Goal: Information Seeking & Learning: Compare options

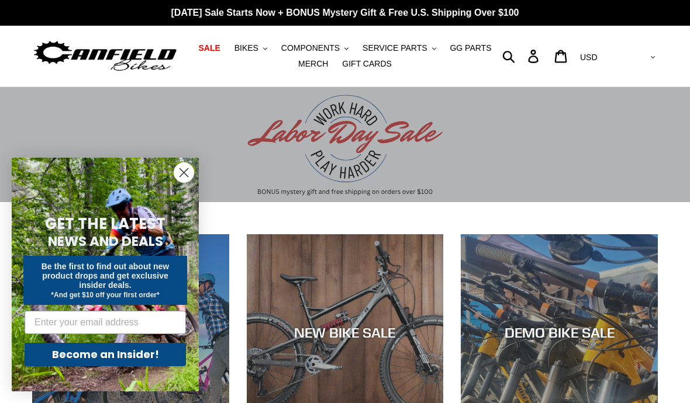
click at [321, 136] on div "slideshow" at bounding box center [345, 144] width 690 height 115
click at [184, 178] on circle "Close dialog" at bounding box center [183, 172] width 19 height 19
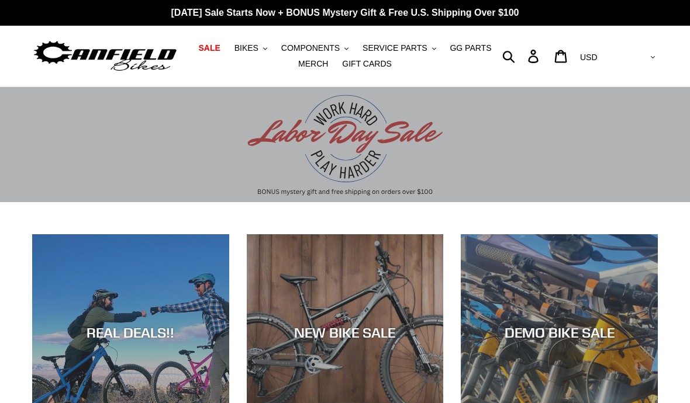
click at [342, 155] on div "slideshow" at bounding box center [345, 144] width 690 height 115
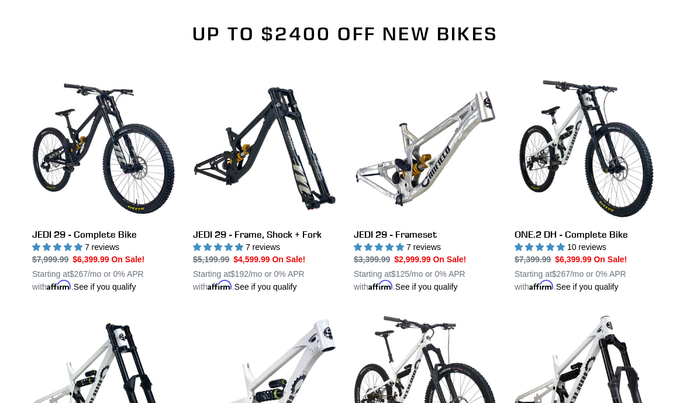
scroll to position [877, 0]
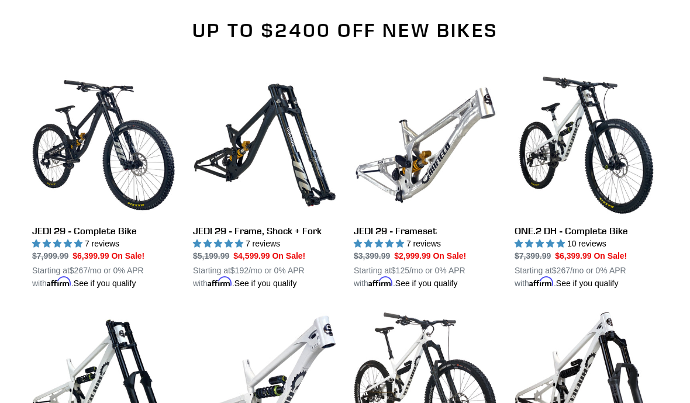
click at [625, 185] on link "ONE.2 DH - Complete Bike" at bounding box center [585, 182] width 143 height 216
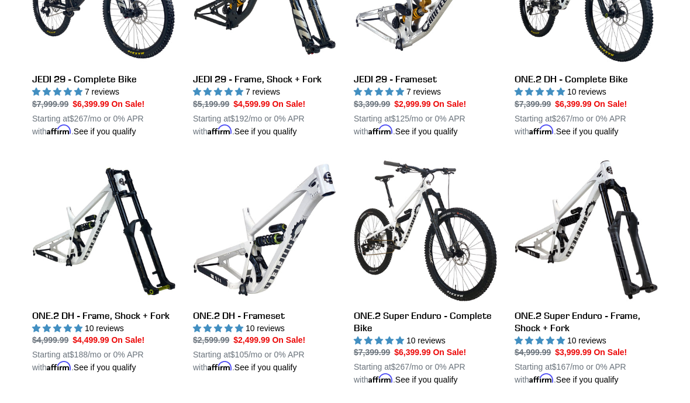
scroll to position [1071, 0]
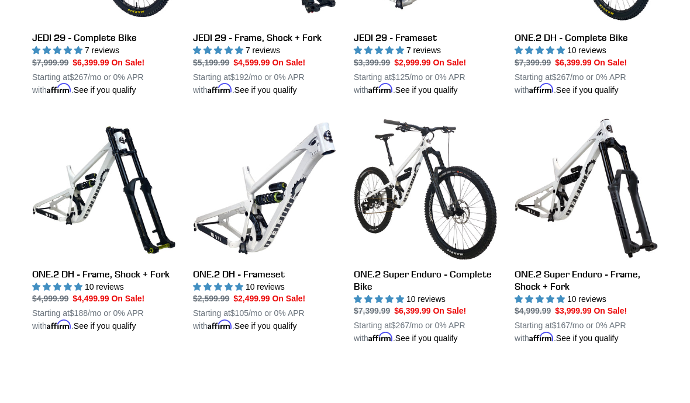
click at [100, 155] on link "ONE.2 DH - Frame, Shock + Fork" at bounding box center [103, 225] width 143 height 216
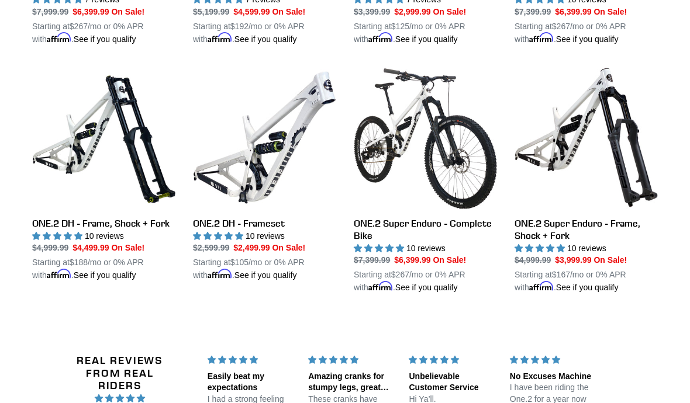
click at [247, 179] on link "ONE.2 DH - Frameset" at bounding box center [264, 174] width 143 height 216
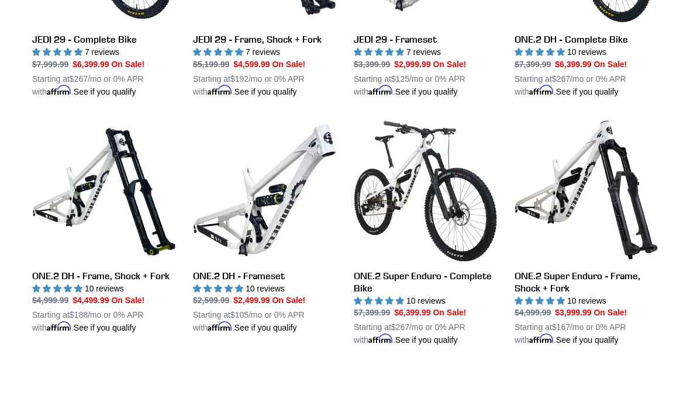
scroll to position [935, 0]
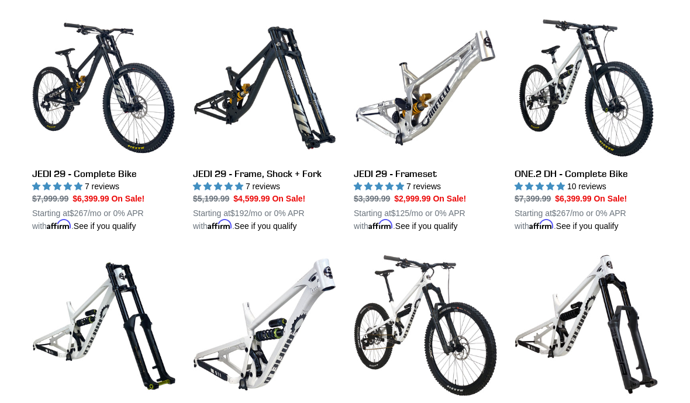
click at [622, 110] on link "ONE.2 DH - Complete Bike" at bounding box center [585, 124] width 143 height 216
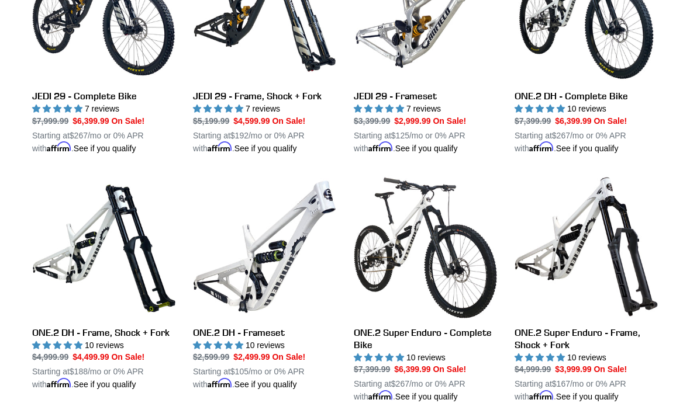
scroll to position [1012, 0]
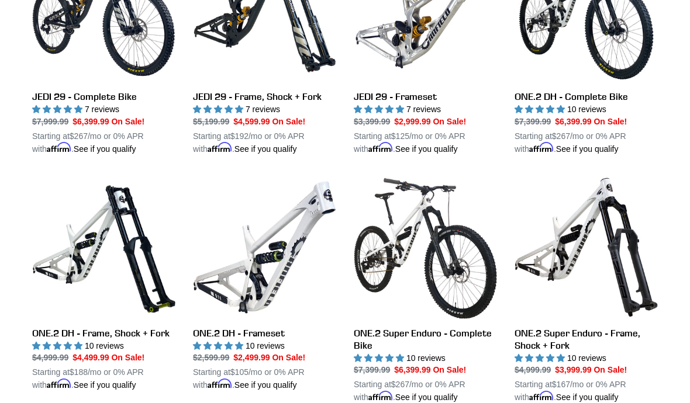
click at [105, 200] on link "ONE.2 DH - Frame, Shock + Fork" at bounding box center [103, 284] width 143 height 216
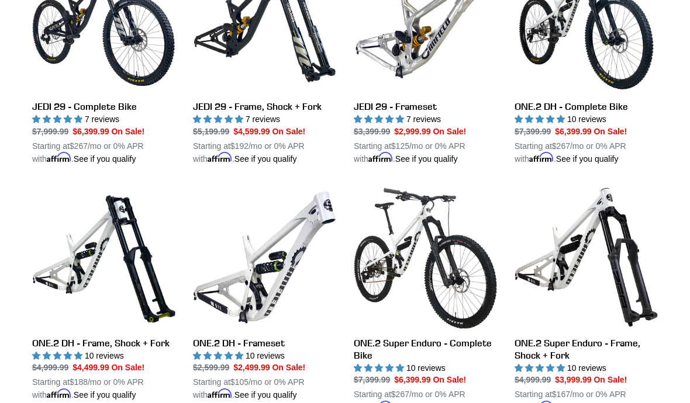
scroll to position [1002, 0]
click at [259, 278] on link "ONE.2 DH - Frameset" at bounding box center [264, 294] width 143 height 216
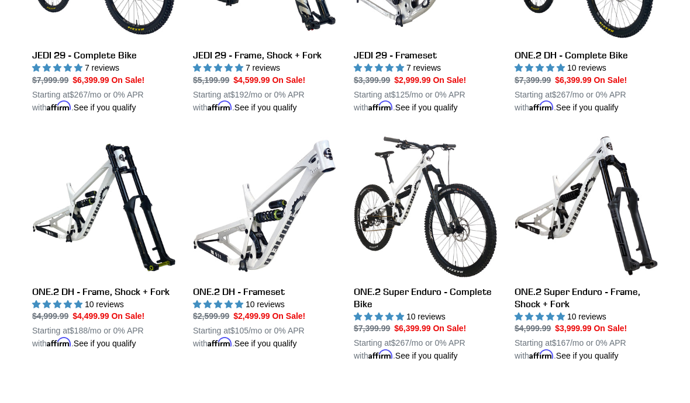
click at [480, 206] on link "ONE.2 Super Enduro - Complete Bike" at bounding box center [425, 248] width 143 height 229
click at [620, 177] on link "ONE.2 Super Enduro - Frame, Shock + Fork" at bounding box center [585, 248] width 143 height 229
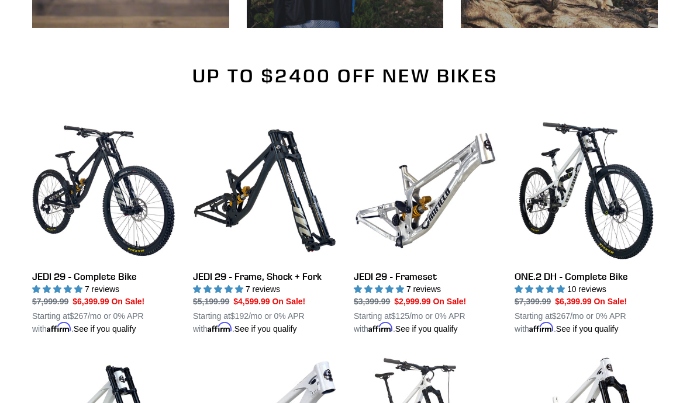
scroll to position [832, 0]
click at [228, 173] on link "JEDI 29 - Frame, Shock + Fork" at bounding box center [264, 227] width 143 height 216
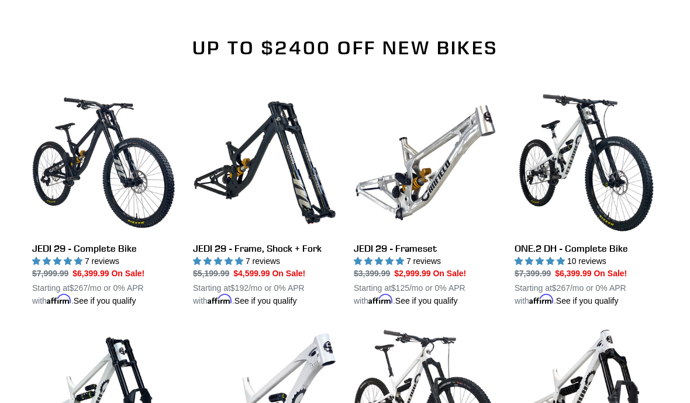
scroll to position [860, 0]
click at [238, 168] on link "JEDI 29 - Frame, Shock + Fork" at bounding box center [264, 199] width 143 height 216
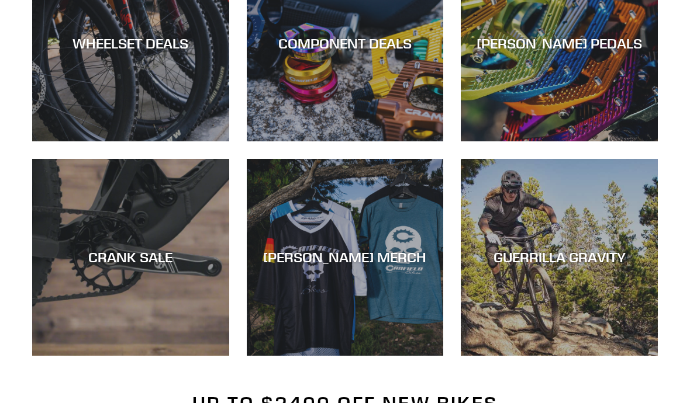
scroll to position [515, 0]
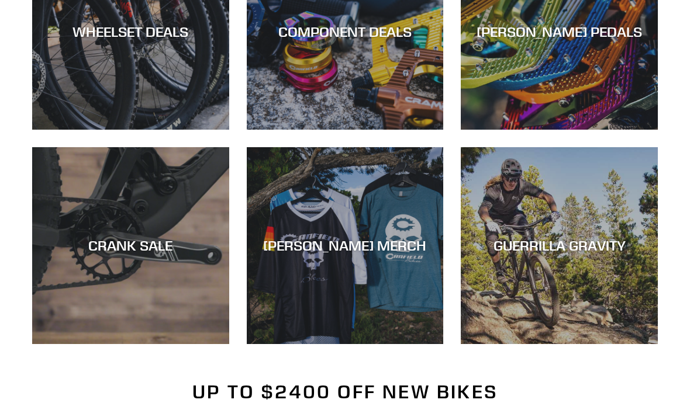
click at [596, 344] on div "GUERRILLA GRAVITY" at bounding box center [559, 344] width 197 height 0
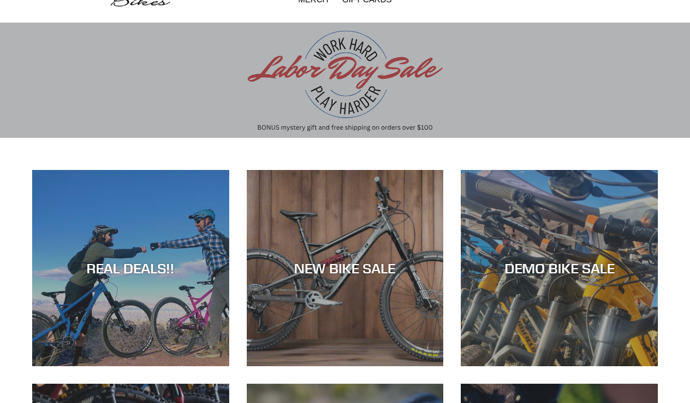
scroll to position [32, 0]
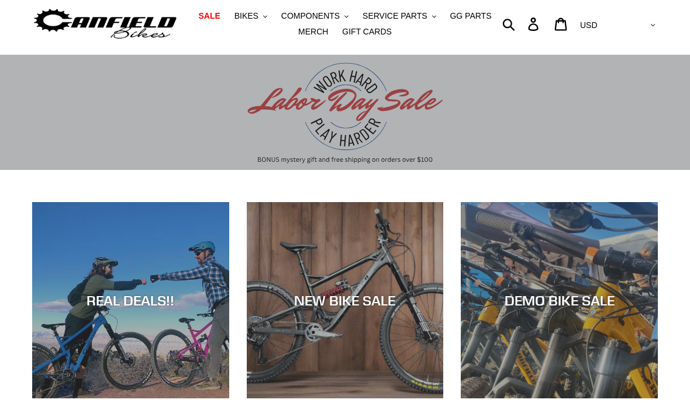
click at [423, 399] on div "NEW BIKE SALE" at bounding box center [345, 399] width 197 height 0
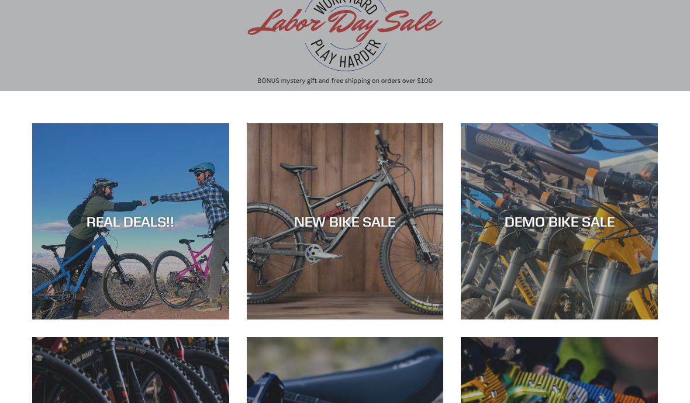
scroll to position [185, 0]
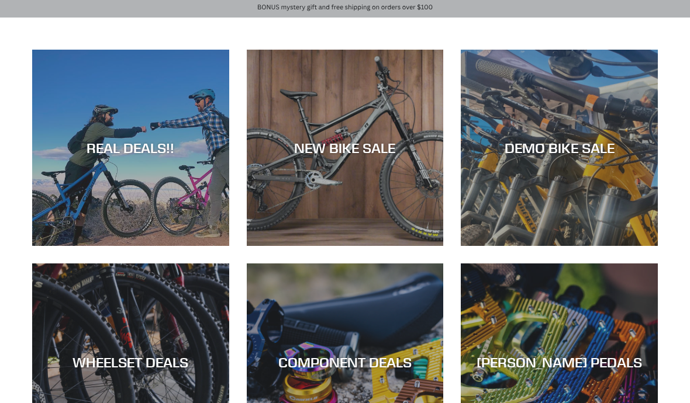
click at [605, 246] on div "DEMO BIKE SALE" at bounding box center [559, 246] width 197 height 0
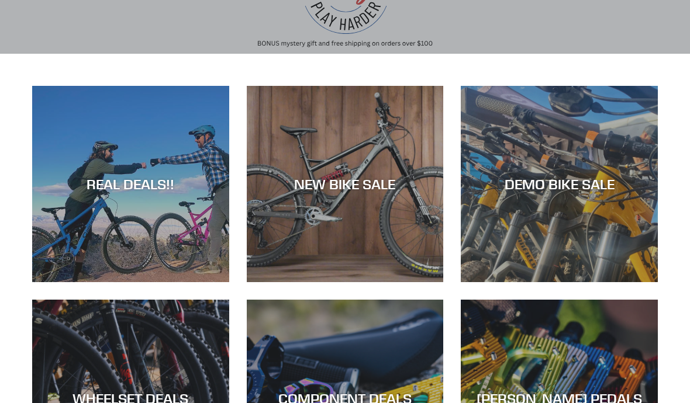
scroll to position [161, 0]
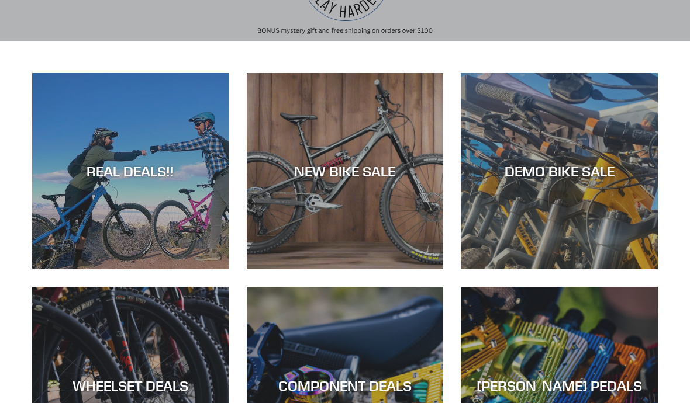
click at [101, 269] on div "REAL DEALS!!" at bounding box center [130, 269] width 197 height 0
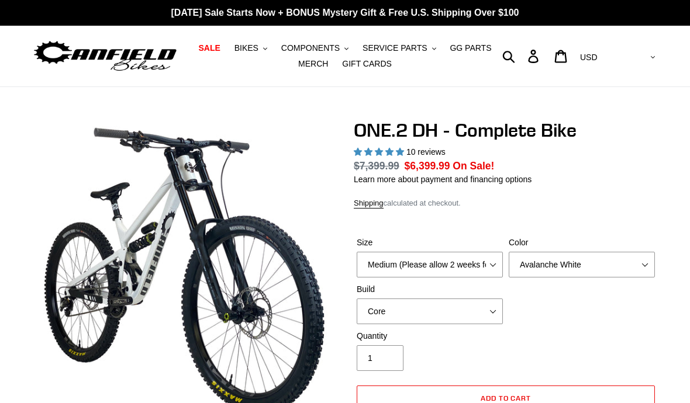
select select "highest-rating"
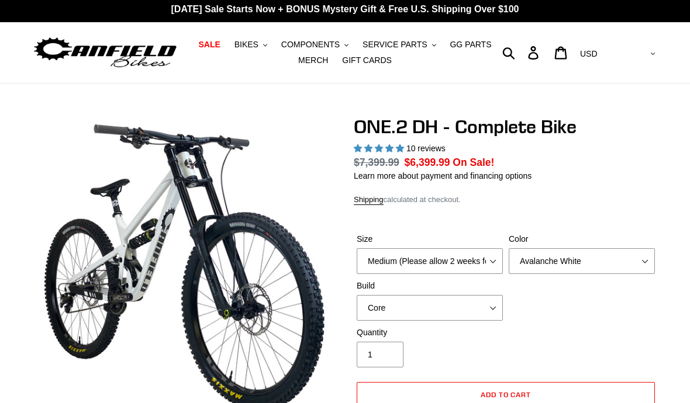
scroll to position [63, 0]
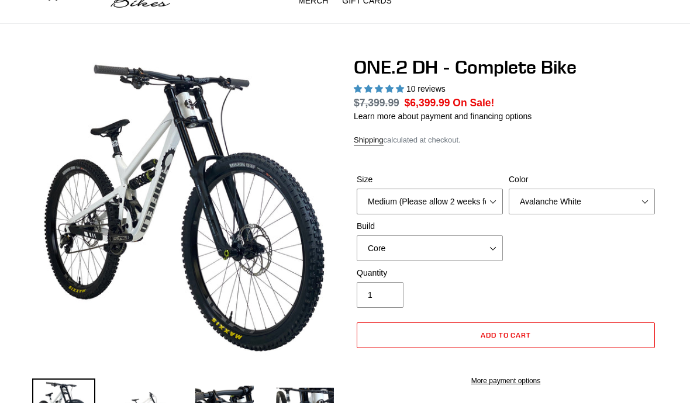
click at [486, 199] on select "Medium (Please allow 2 weeks for delivery) Large (Sold Out)" at bounding box center [430, 202] width 146 height 26
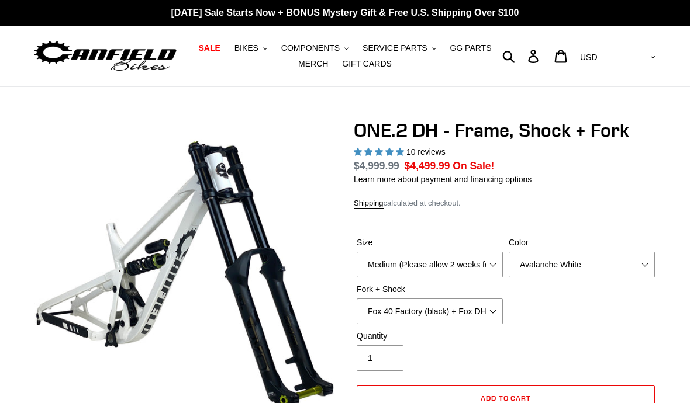
select select "highest-rating"
click at [484, 262] on select "Medium (Please allow 2 weeks for delivery) Large (Sold Out)" at bounding box center [430, 265] width 146 height 26
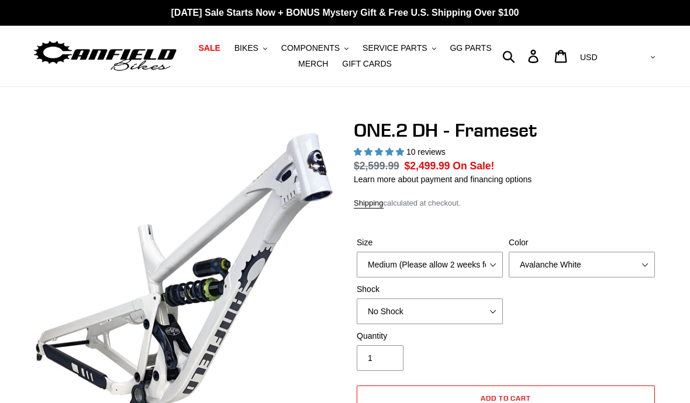
select select "highest-rating"
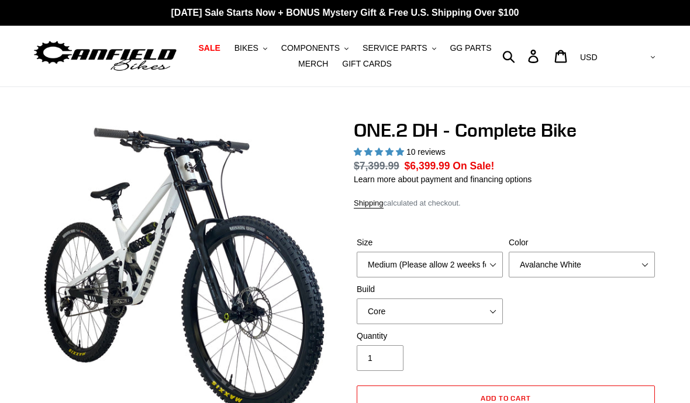
select select "highest-rating"
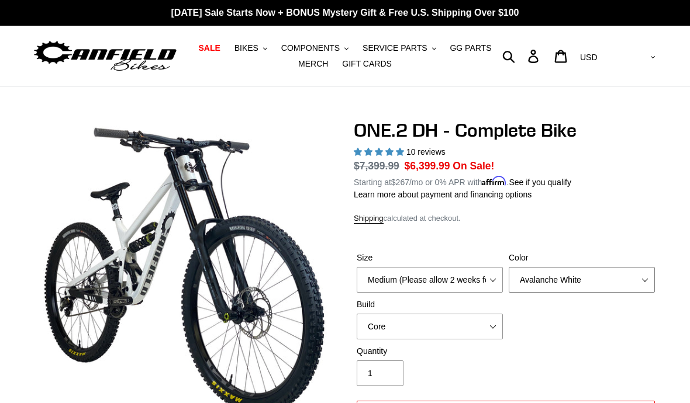
click at [625, 279] on select "Avalanche White Bentonite Grey" at bounding box center [581, 280] width 146 height 26
select select "Bentonite Grey"
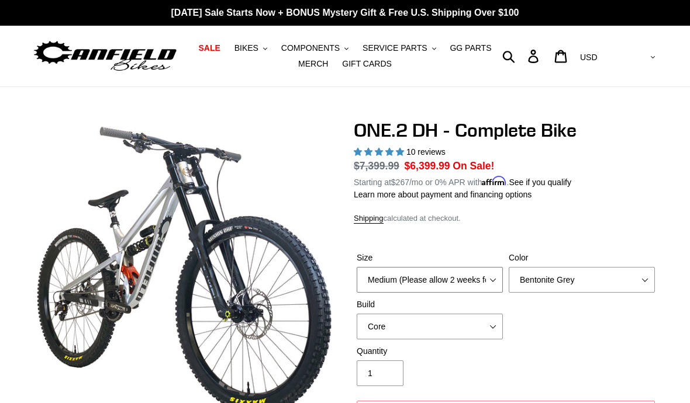
click at [476, 275] on select "Medium (Please allow 2 weeks for delivery) Large (Sold Out)" at bounding box center [430, 280] width 146 height 26
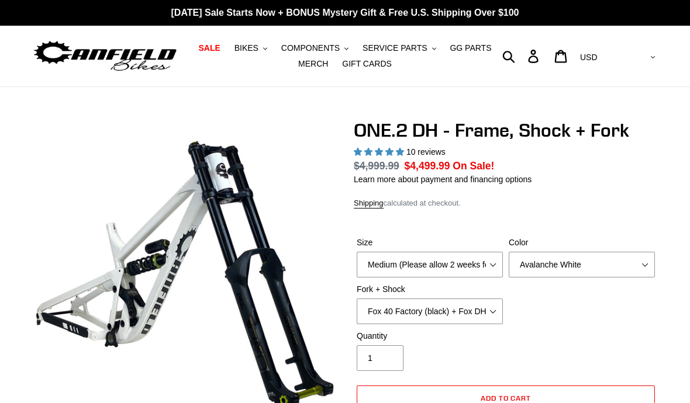
select select "highest-rating"
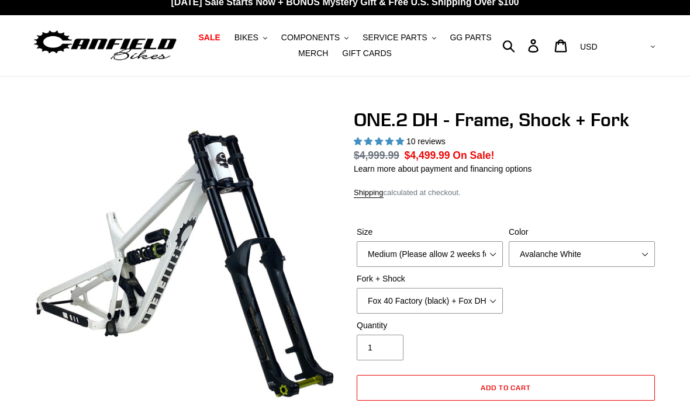
scroll to position [57, 0]
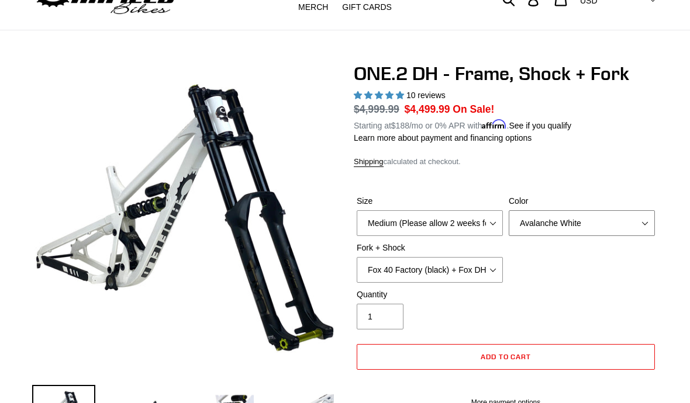
click at [620, 219] on select "Avalanche White Bentonite Grey" at bounding box center [581, 223] width 146 height 26
click at [479, 224] on select "Medium (Please allow 2 weeks for delivery) Large (Sold Out)" at bounding box center [430, 223] width 146 height 26
click at [477, 221] on select "Medium (Please allow 2 weeks for delivery) Large (Sold Out)" at bounding box center [430, 223] width 146 height 26
click at [604, 219] on select "Avalanche White Bentonite Grey" at bounding box center [581, 223] width 146 height 26
click at [601, 220] on select "Avalanche White Bentonite Grey" at bounding box center [581, 223] width 146 height 26
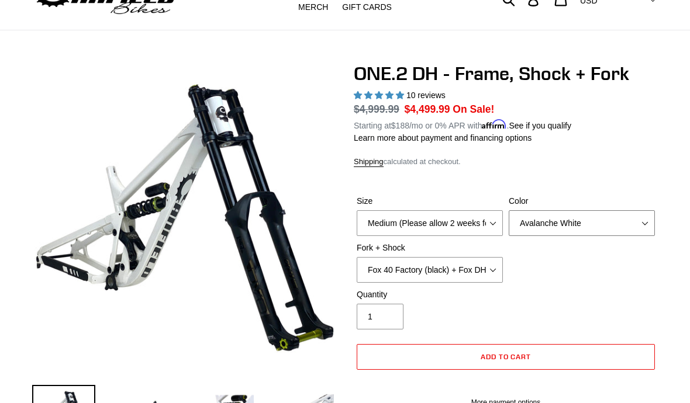
select select "Bentonite Grey"
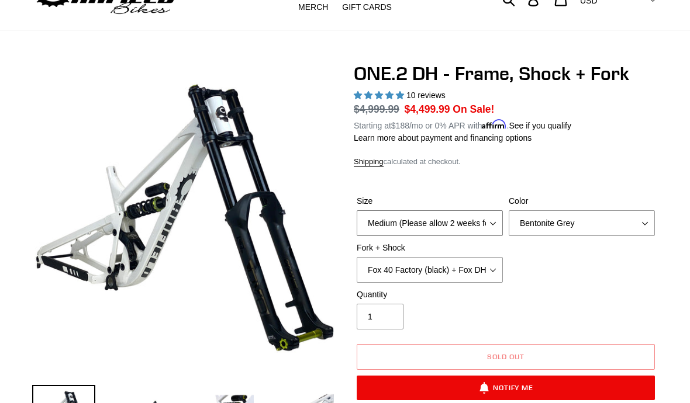
click at [483, 224] on select "Medium (Please allow 2 weeks for delivery) Large (Sold Out)" at bounding box center [430, 223] width 146 height 26
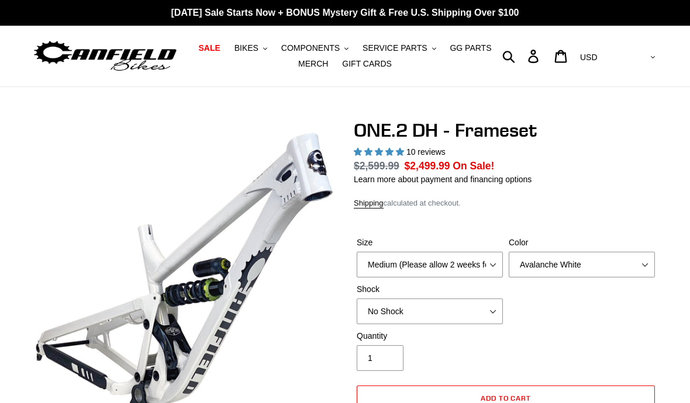
select select "highest-rating"
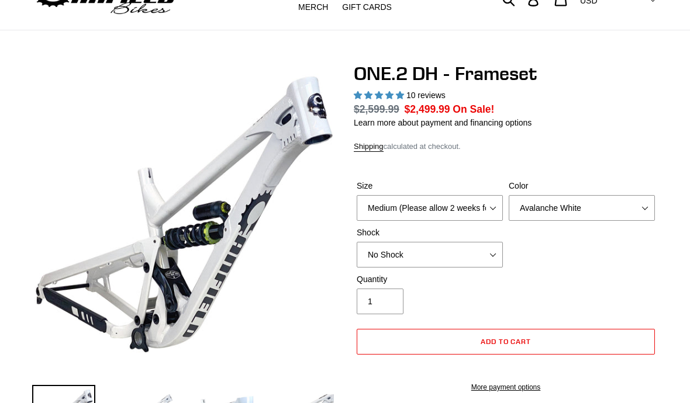
scroll to position [74, 0]
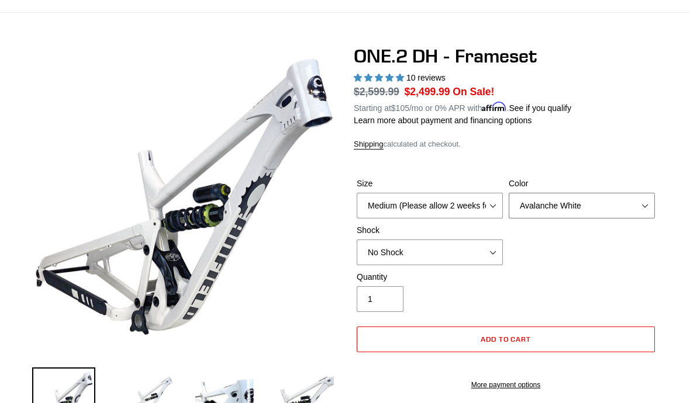
click at [632, 196] on select "Avalanche White Bentonite Grey" at bounding box center [581, 206] width 146 height 26
click at [482, 207] on select "Medium (Please allow 2 weeks for delivery) Large (Sold Out)" at bounding box center [430, 206] width 146 height 26
click at [480, 208] on select "Medium (Please allow 2 weeks for delivery) Large (Sold Out)" at bounding box center [430, 206] width 146 height 26
click at [618, 205] on select "Avalanche White Bentonite Grey" at bounding box center [581, 206] width 146 height 26
click at [614, 204] on select "Avalanche White Bentonite Grey" at bounding box center [581, 206] width 146 height 26
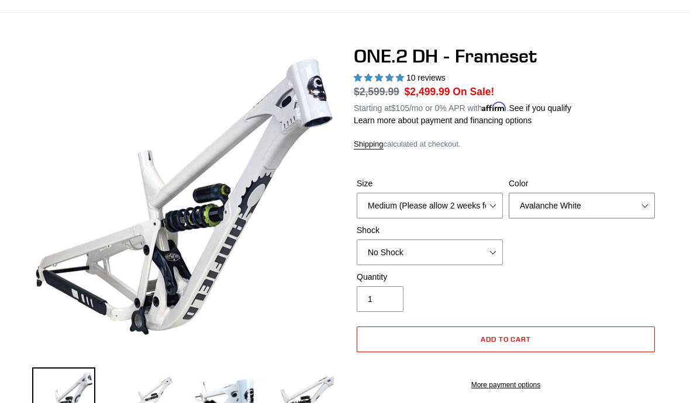
select select "Bentonite Grey"
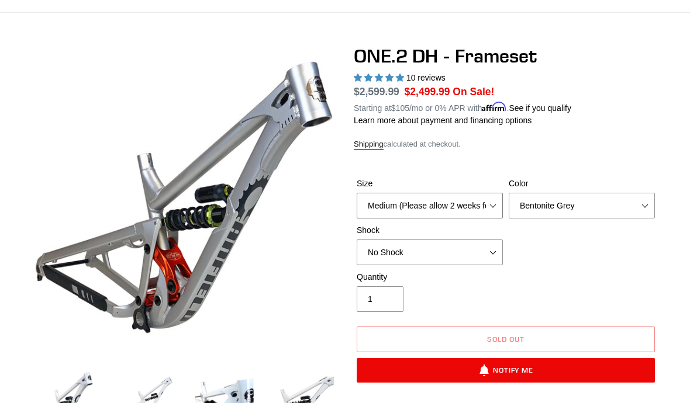
click at [482, 212] on select "Medium (Please allow 2 weeks for delivery) Large (Sold Out)" at bounding box center [430, 206] width 146 height 26
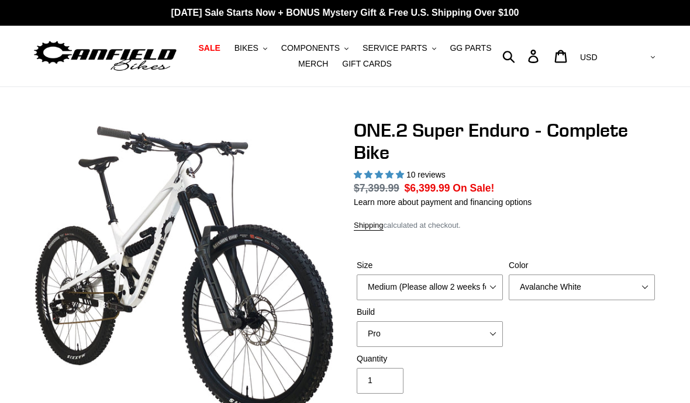
select select "highest-rating"
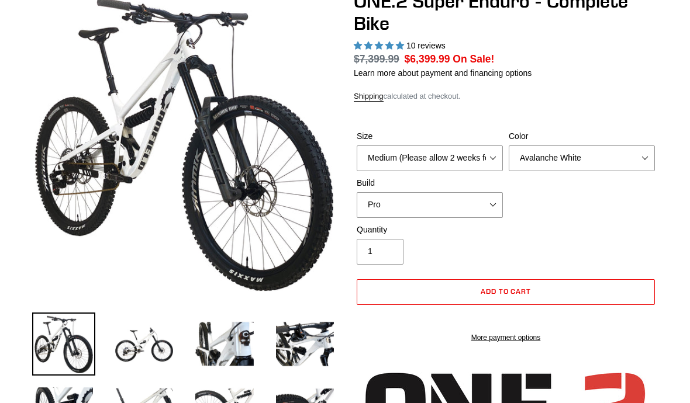
scroll to position [129, 0]
click at [489, 158] on select "Medium (Please allow 2 weeks for delivery) Large (Sold Out)" at bounding box center [430, 159] width 146 height 26
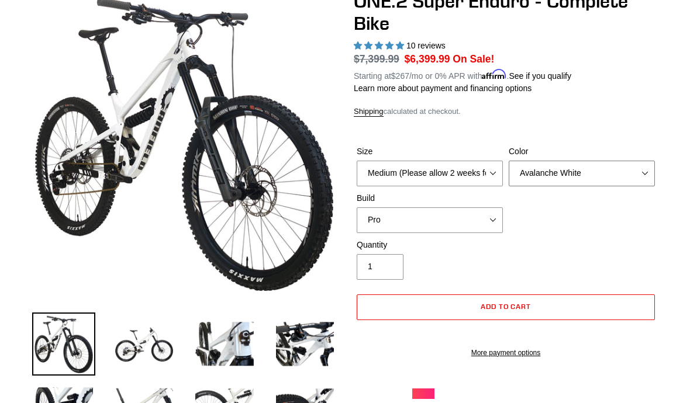
click at [622, 177] on select "Avalanche White Bentonite Grey" at bounding box center [581, 174] width 146 height 26
click at [614, 168] on select "Avalanche White Bentonite Grey" at bounding box center [581, 174] width 146 height 26
select select "Bentonite Grey"
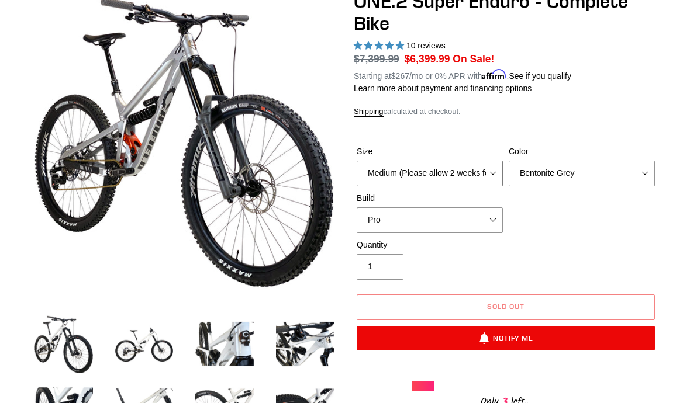
click at [484, 172] on select "Medium (Please allow 2 weeks for delivery) Large (Sold Out)" at bounding box center [430, 174] width 146 height 26
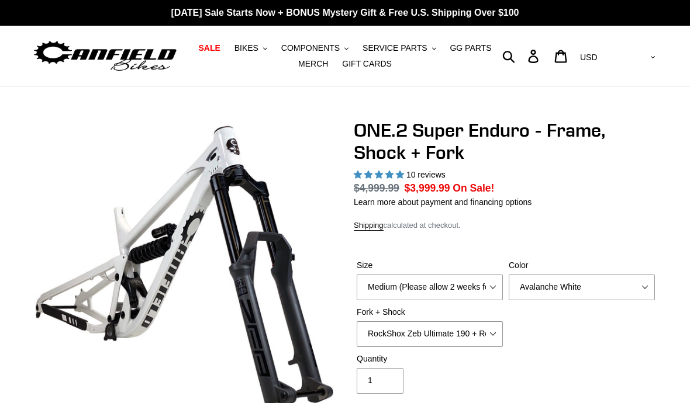
select select "highest-rating"
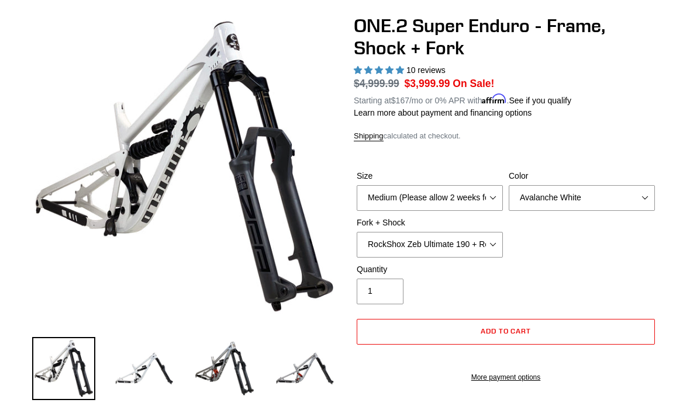
scroll to position [119, 0]
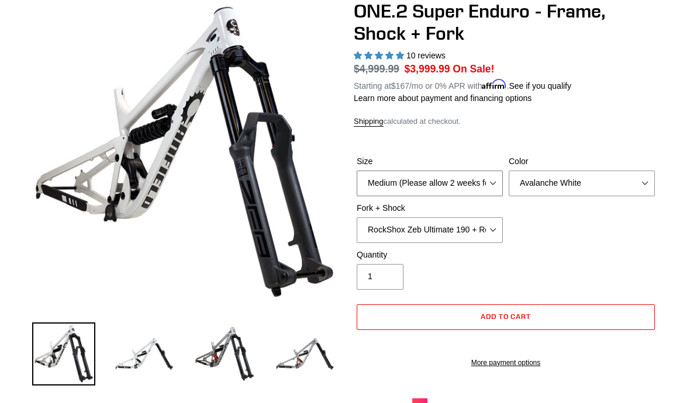
click at [491, 185] on select "Medium (Please allow 2 weeks for delivery) Large (Sold Out)" at bounding box center [430, 184] width 146 height 26
click at [621, 185] on select "Avalanche White Bentonite Grey" at bounding box center [581, 184] width 146 height 26
click at [598, 182] on select "Avalanche White Bentonite Grey" at bounding box center [581, 184] width 146 height 26
select select "Bentonite Grey"
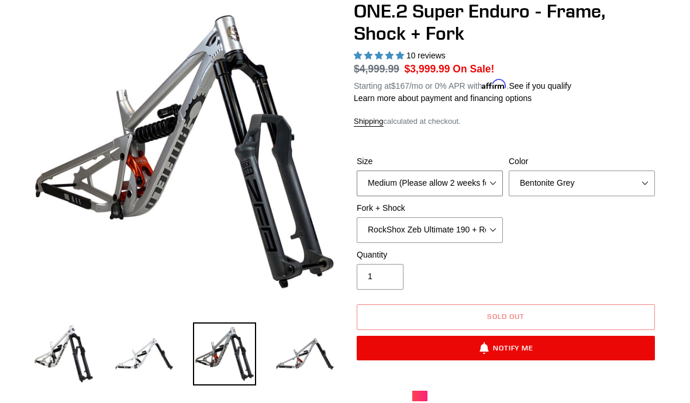
click at [489, 184] on select "Medium (Please allow 2 weeks for delivery) Large (Sold Out)" at bounding box center [430, 184] width 146 height 26
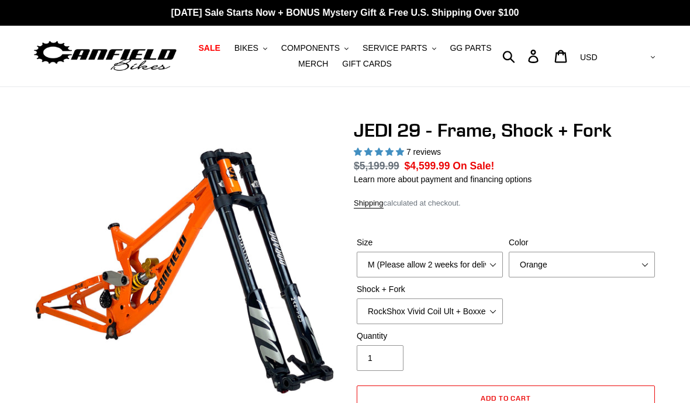
select select "highest-rating"
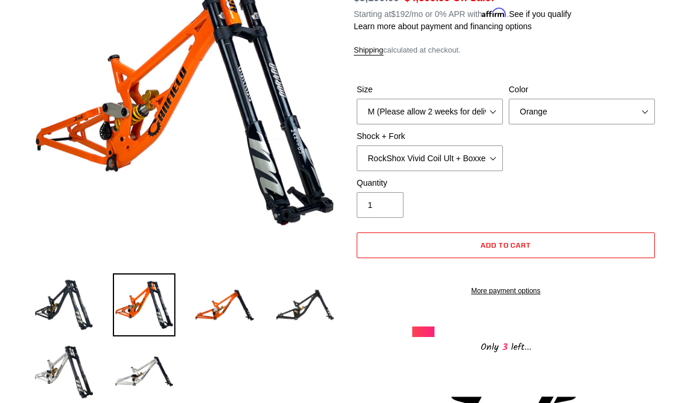
scroll to position [157, 0]
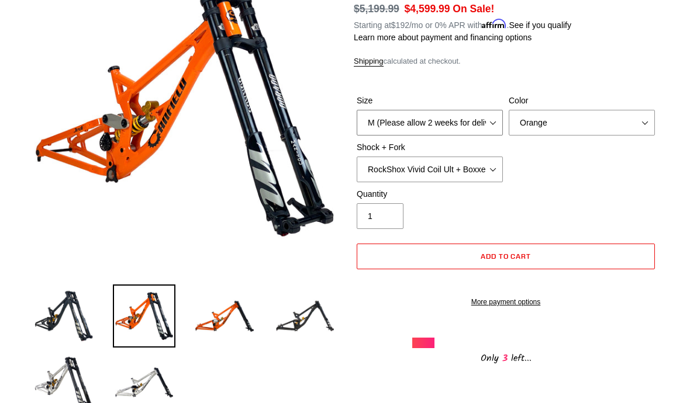
click at [465, 123] on select "M (Please allow 2 weeks for delivery) L (Please allow 2 weeks for delivery) XL" at bounding box center [430, 123] width 146 height 26
select select "L (Please allow 2 weeks for delivery)"
click at [502, 165] on select "RockShox Vivid Coil Ult + Boxxer RC2 C3 Ult Fox DHX2 250x75 + Fox 40 Float Grip…" at bounding box center [430, 170] width 146 height 26
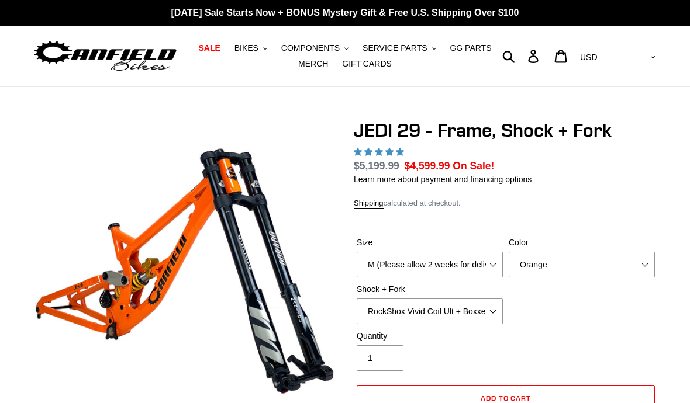
select select "highest-rating"
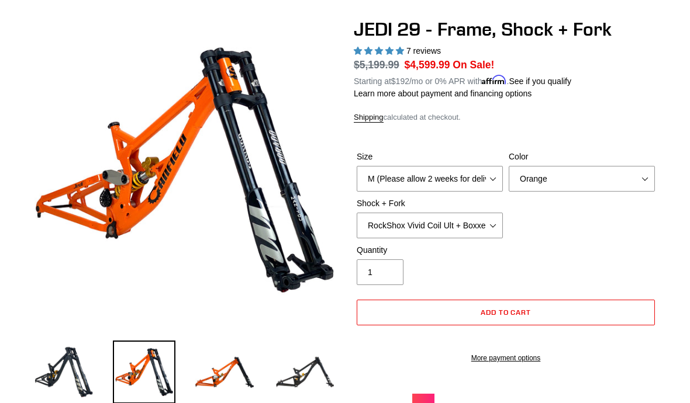
scroll to position [203, 0]
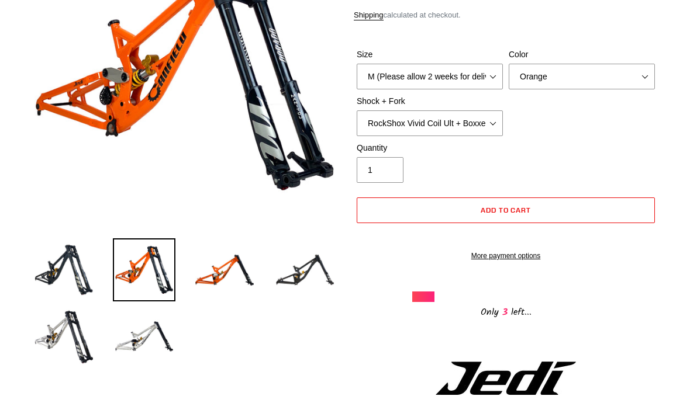
click at [63, 334] on img at bounding box center [63, 336] width 63 height 63
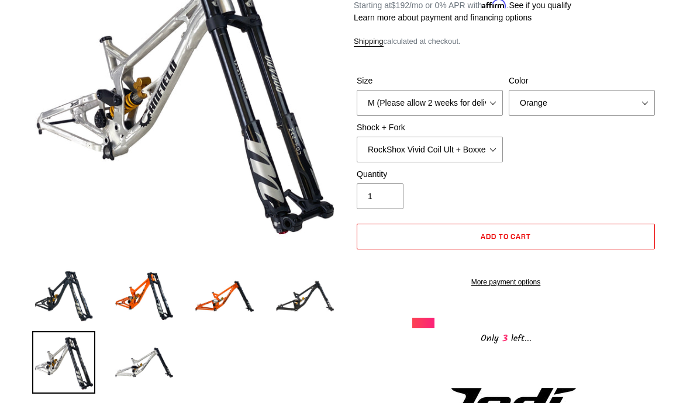
scroll to position [134, 0]
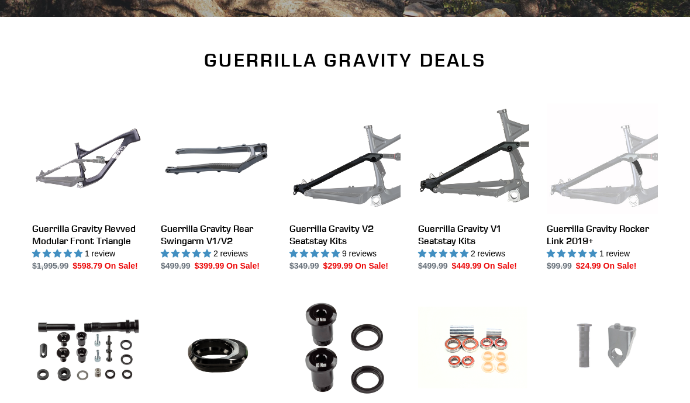
scroll to position [365, 0]
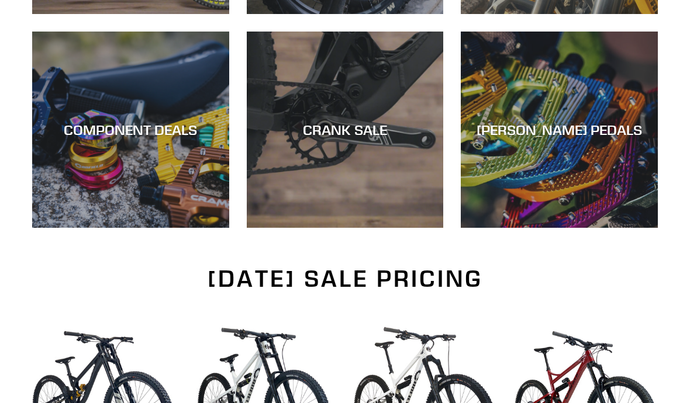
scroll to position [534, 0]
click at [82, 228] on div "COMPONENT DEALS" at bounding box center [130, 228] width 197 height 0
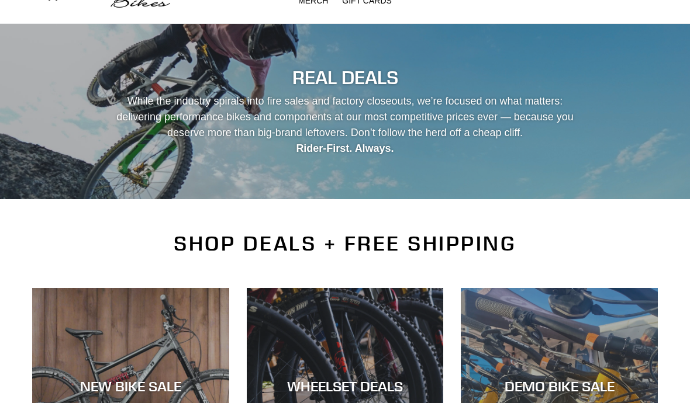
scroll to position [0, 0]
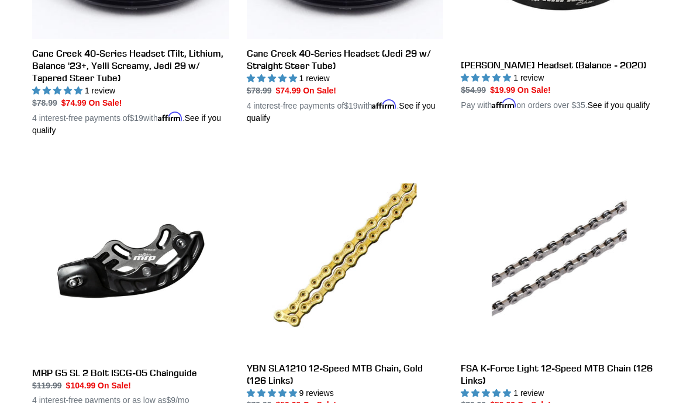
scroll to position [833, 0]
